Goal: Task Accomplishment & Management: Manage account settings

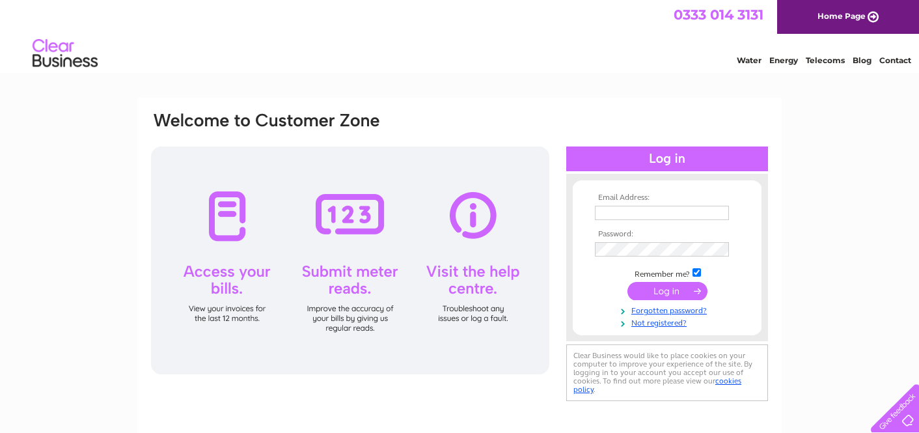
click at [619, 215] on input "text" at bounding box center [662, 213] width 134 height 14
type input "j"
type input "contact@healds flooring .co.uk"
click at [645, 339] on div "Email Address: contact@healds flooring .co.uk Password:" at bounding box center [667, 258] width 202 height 169
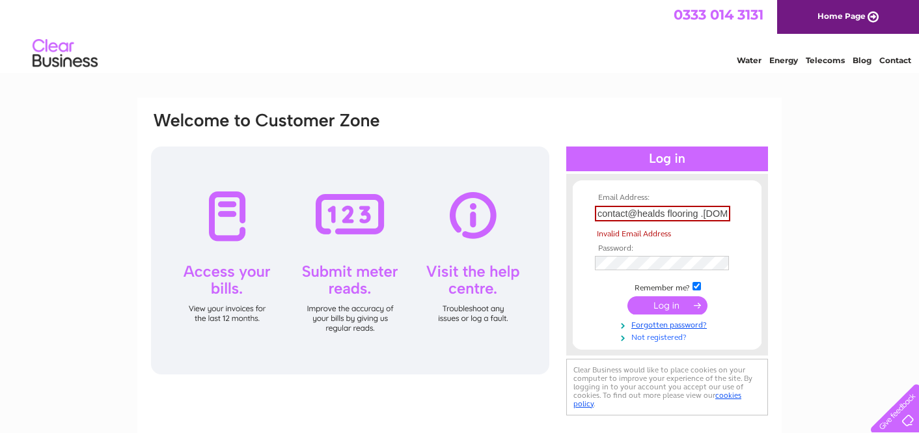
click at [656, 339] on link "Not registered?" at bounding box center [669, 336] width 148 height 12
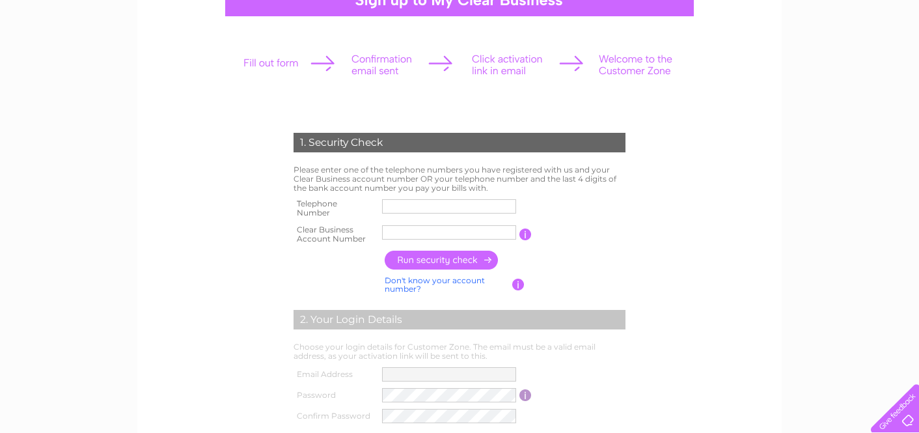
scroll to position [149, 0]
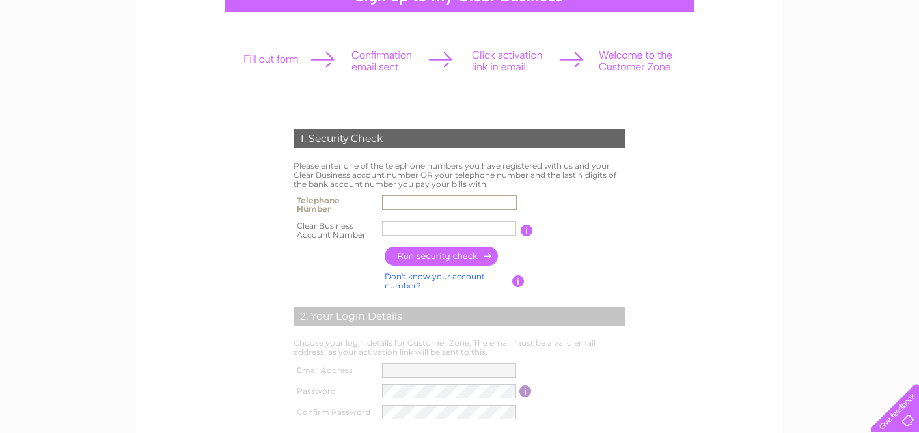
click at [461, 198] on input "text" at bounding box center [449, 203] width 135 height 16
type input "07714677333"
type input "1138881"
click at [458, 256] on input "button" at bounding box center [442, 256] width 115 height 19
type input "**********"
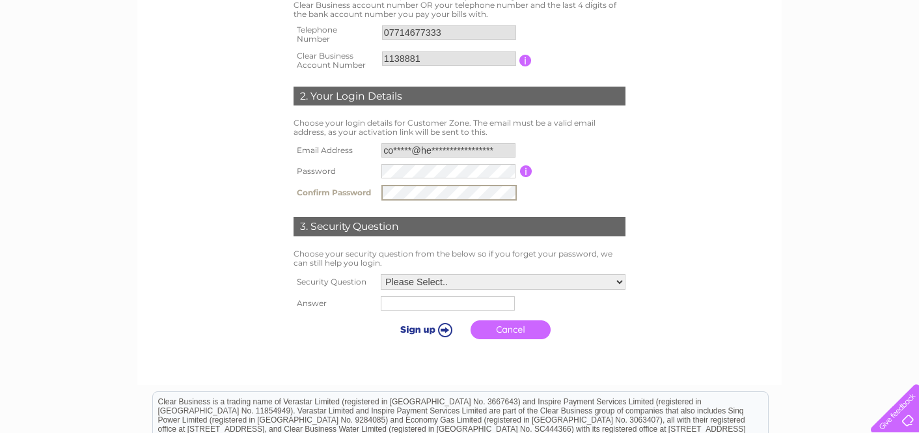
scroll to position [324, 0]
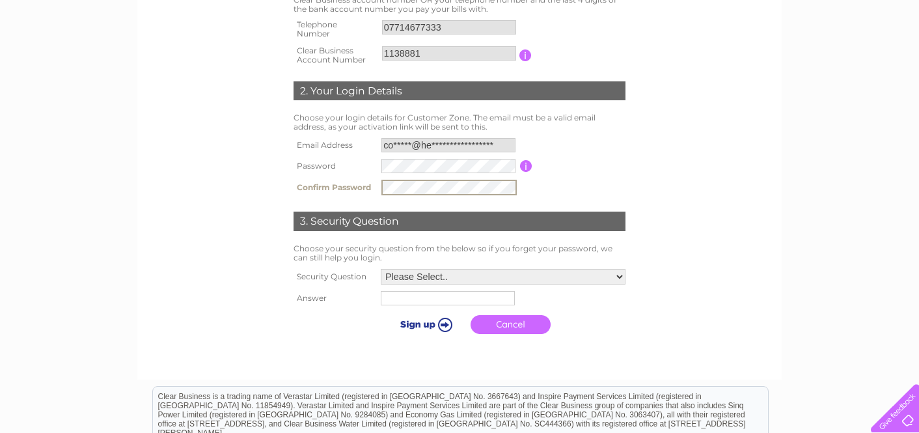
click at [619, 275] on select "Please Select.. In what town or city was your first job? In what town or city d…" at bounding box center [503, 277] width 245 height 16
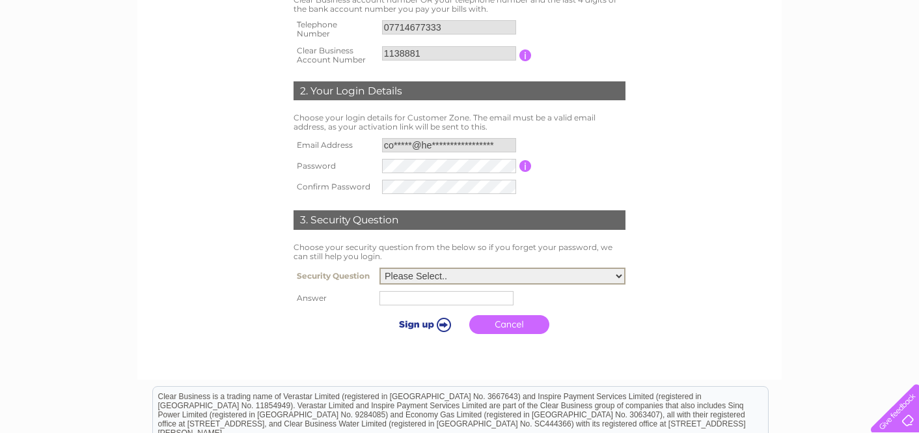
select select "1"
click at [439, 300] on input "text" at bounding box center [447, 298] width 134 height 14
type input "portsunlight"
click at [443, 326] on input "submit" at bounding box center [424, 324] width 80 height 18
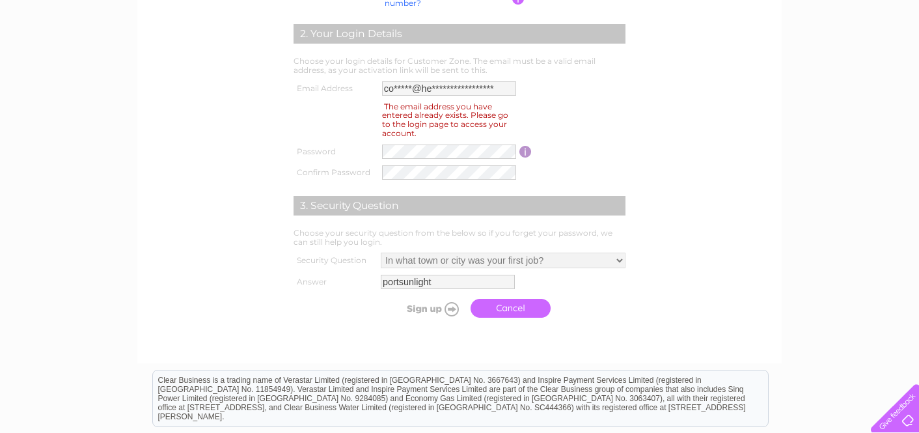
scroll to position [454, 0]
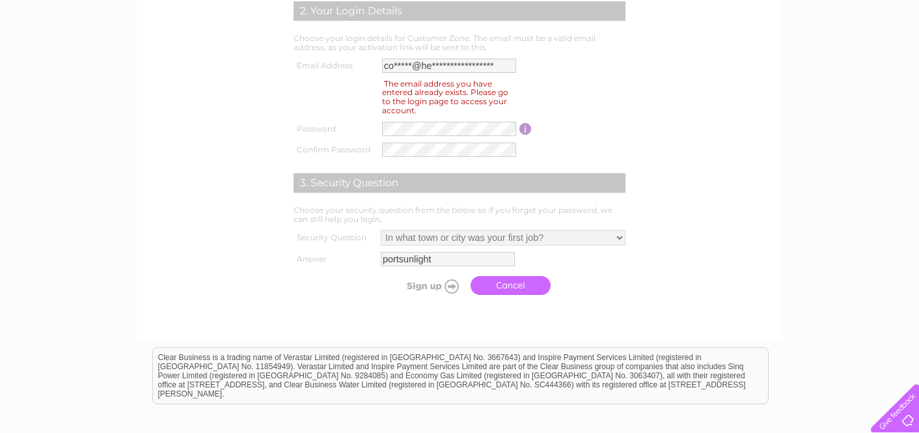
click at [506, 288] on link "Cancel" at bounding box center [511, 285] width 80 height 19
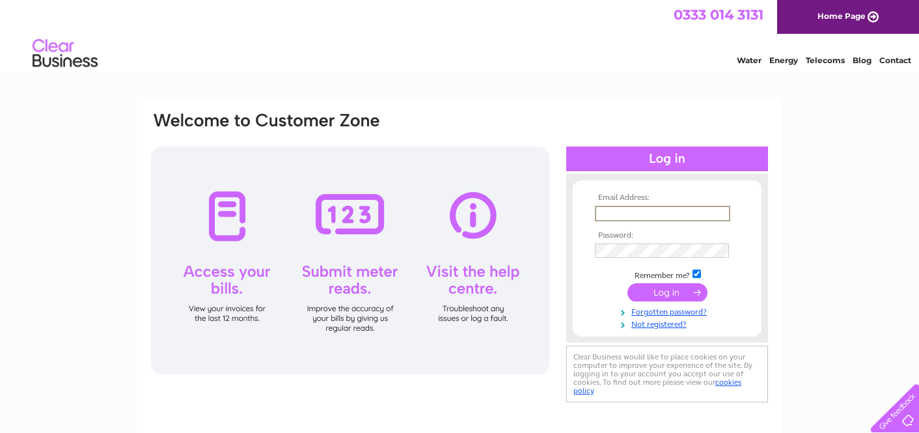
click at [624, 212] on input "text" at bounding box center [662, 214] width 135 height 16
type input "contact@healdsfloorng.co.uk"
click at [661, 309] on link "Forgotten password?" at bounding box center [669, 309] width 148 height 12
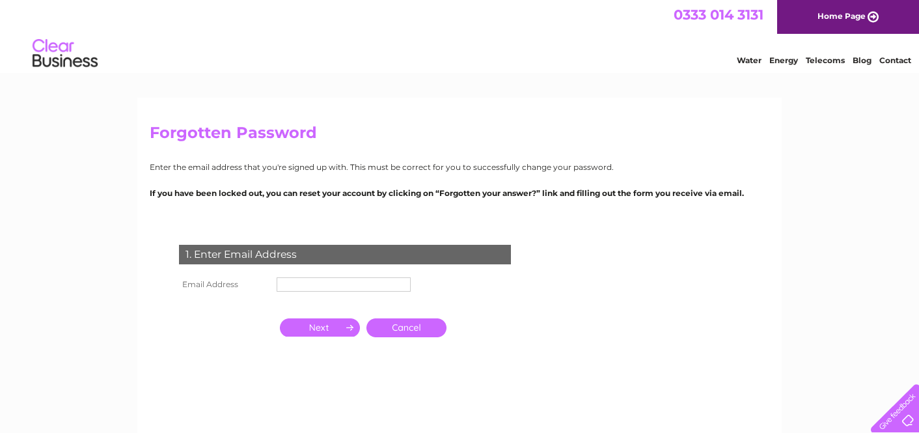
click at [321, 286] on input "text" at bounding box center [344, 284] width 134 height 14
click at [340, 327] on input "button" at bounding box center [320, 327] width 80 height 18
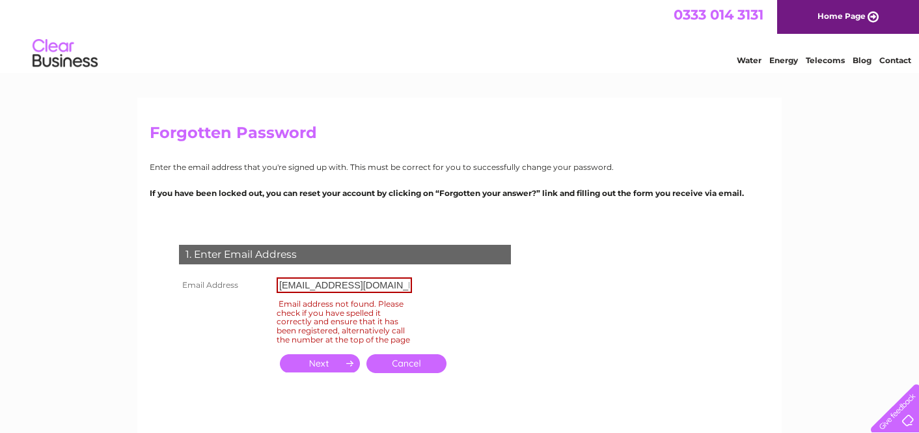
click at [309, 286] on input "contact@healdsflooring.co.uk" at bounding box center [344, 285] width 135 height 16
click at [337, 372] on input "button" at bounding box center [320, 363] width 80 height 18
click at [315, 286] on input "contacts@healdsflooring.co.uk" at bounding box center [344, 285] width 135 height 16
type input "contact@healdsflooring.co.uk"
click at [318, 372] on input "button" at bounding box center [320, 363] width 80 height 18
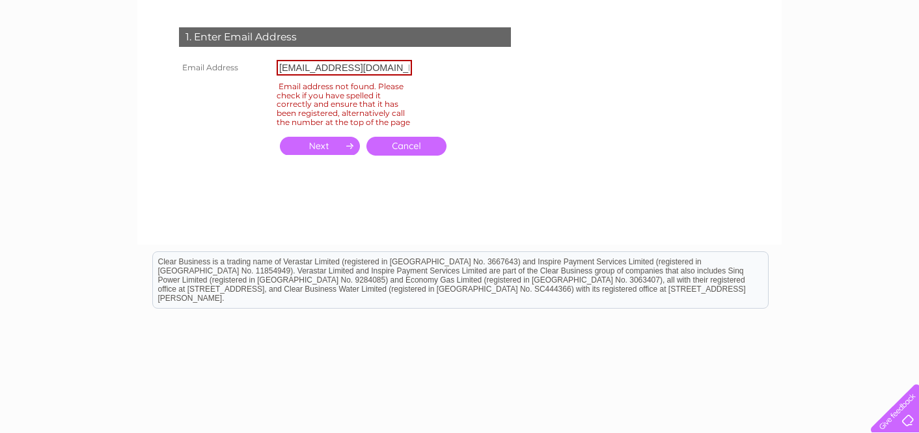
scroll to position [245, 0]
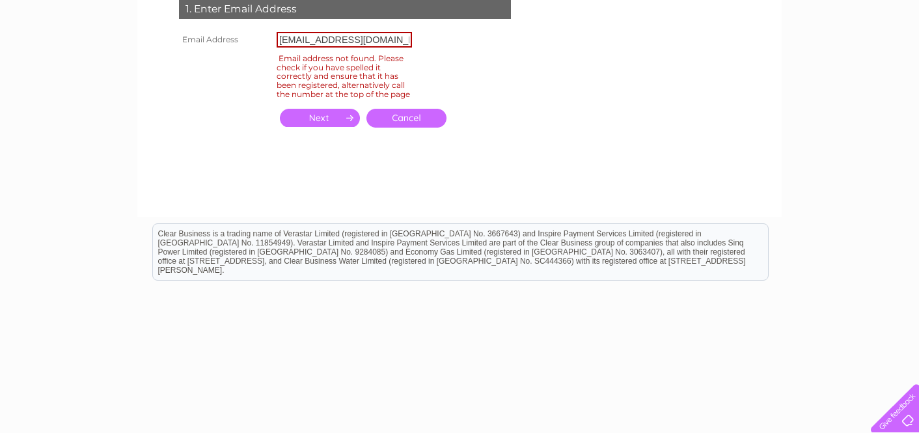
click at [408, 127] on link "Cancel" at bounding box center [407, 118] width 80 height 19
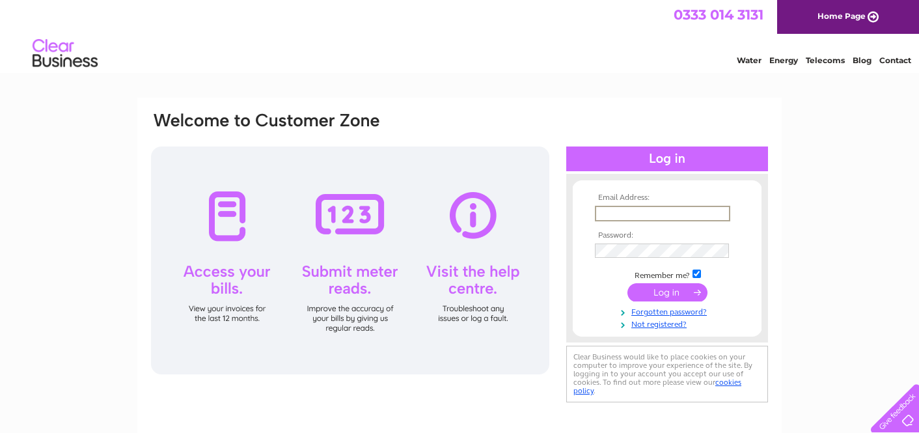
click at [624, 213] on input "text" at bounding box center [662, 214] width 135 height 16
type input "[EMAIL_ADDRESS][DOMAIN_NAME]"
click at [674, 292] on input "submit" at bounding box center [668, 292] width 80 height 18
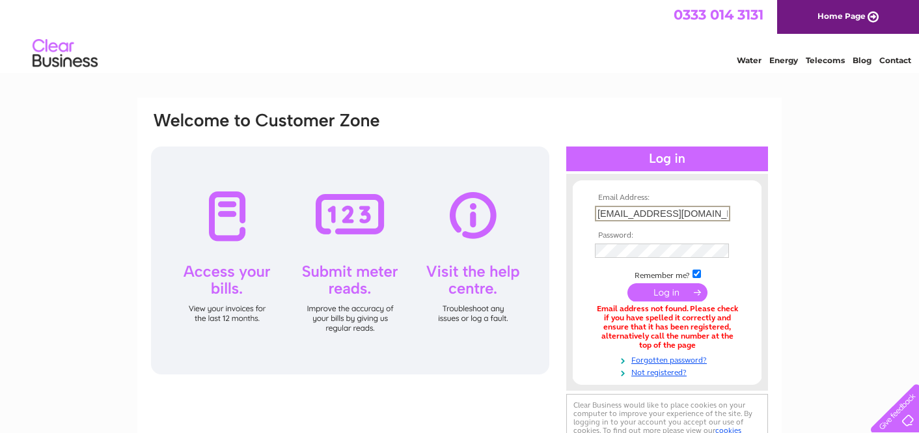
drag, startPoint x: 724, startPoint y: 211, endPoint x: 572, endPoint y: 214, distance: 151.7
click at [576, 214] on form "Email Address: [EMAIL_ADDRESS][DOMAIN_NAME] Password:" at bounding box center [667, 285] width 189 height 184
click at [628, 283] on input "submit" at bounding box center [668, 292] width 80 height 18
